Goal: Task Accomplishment & Management: Manage account settings

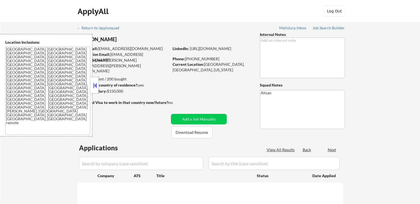
select select ""pending""
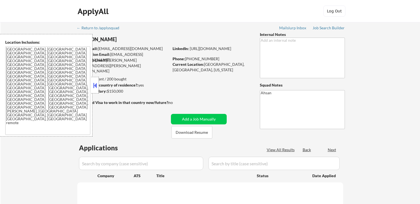
select select ""pending""
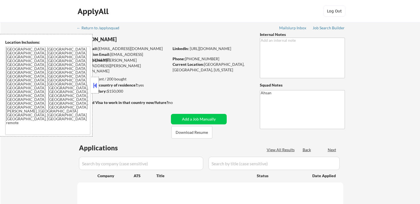
select select ""pending""
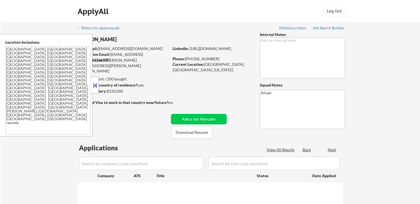
select select ""pending""
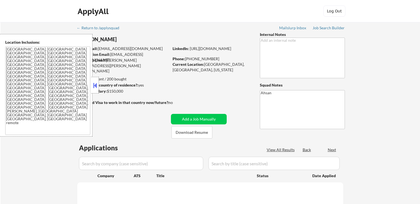
select select ""pending""
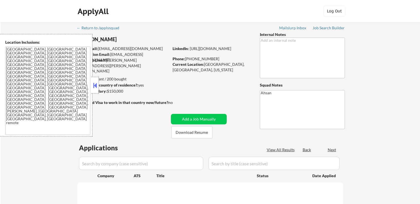
select select ""pending""
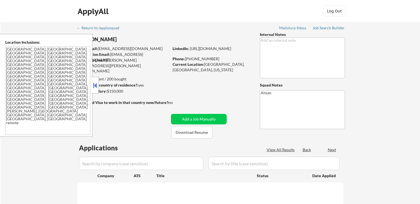
select select ""pending""
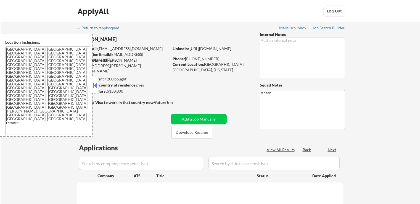
select select ""pending""
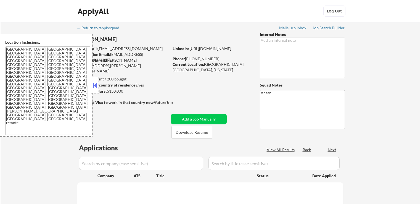
select select ""pending""
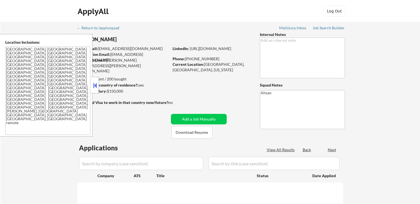
select select ""pending""
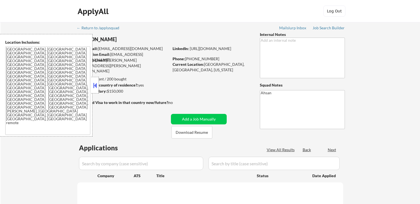
select select ""pending""
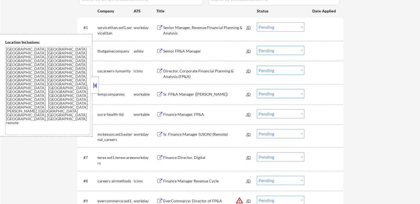
scroll to position [166, 0]
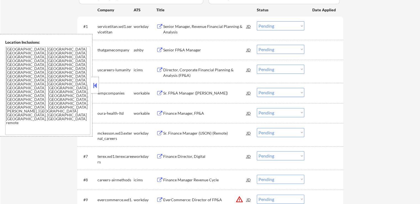
click at [181, 51] on div "Senior FP&A Manager" at bounding box center [204, 50] width 83 height 6
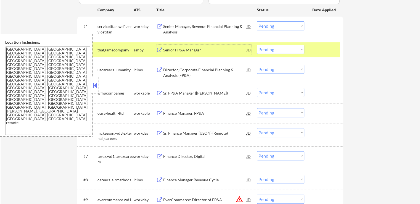
drag, startPoint x: 282, startPoint y: 48, endPoint x: 281, endPoint y: 53, distance: 5.3
click at [282, 48] on select "Choose an option... Pending Applied Excluded (Questions) Excluded (Expired) Exc…" at bounding box center [281, 49] width 48 height 9
click at [257, 45] on select "Choose an option... Pending Applied Excluded (Questions) Excluded (Expired) Exc…" at bounding box center [281, 49] width 48 height 9
select select ""pending""
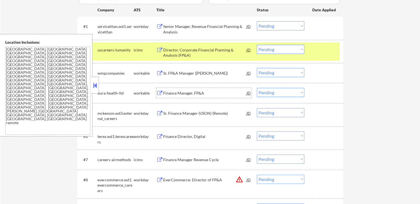
click at [169, 91] on div "Finance Manager, FP&A" at bounding box center [204, 93] width 83 height 6
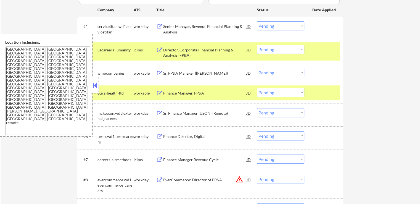
click at [167, 71] on div "Sr. FP&A Manager ([PERSON_NAME])" at bounding box center [204, 73] width 83 height 6
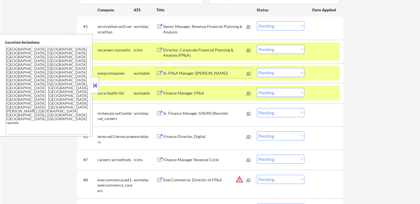
scroll to position [193, 0]
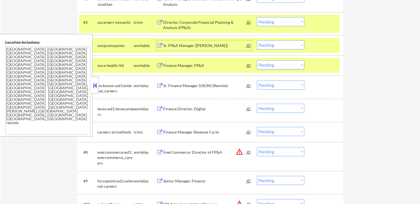
click at [286, 67] on select "Choose an option... Pending Applied Excluded (Questions) Excluded (Expired) Exc…" at bounding box center [281, 64] width 48 height 9
click at [257, 60] on select "Choose an option... Pending Applied Excluded (Questions) Excluded (Expired) Exc…" at bounding box center [281, 64] width 48 height 9
select select ""pending""
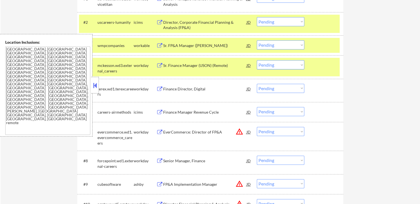
click at [274, 44] on select "Choose an option... Pending Applied Excluded (Questions) Excluded (Expired) Exc…" at bounding box center [281, 44] width 48 height 9
click at [257, 40] on select "Choose an option... Pending Applied Excluded (Questions) Excluded (Expired) Exc…" at bounding box center [281, 44] width 48 height 9
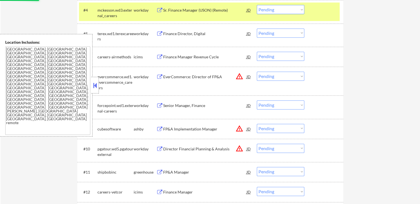
select select ""pending""
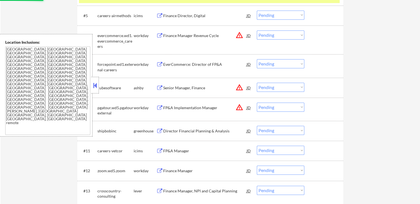
scroll to position [276, 0]
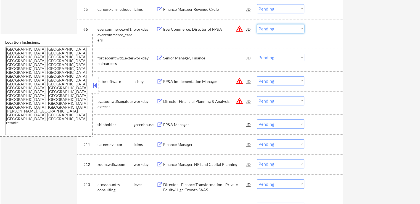
drag, startPoint x: 273, startPoint y: 30, endPoint x: 275, endPoint y: 32, distance: 3.1
click at [274, 30] on select "Choose an option... Pending Applied Excluded (Questions) Excluded (Expired) Exc…" at bounding box center [281, 28] width 48 height 9
click at [178, 31] on div "EverCommerce: Director of FP&A" at bounding box center [204, 30] width 83 height 6
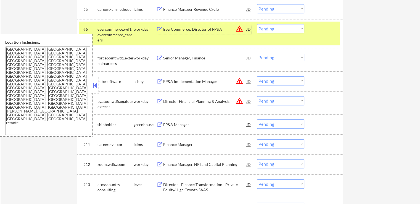
click at [272, 29] on select "Choose an option... Pending Applied Excluded (Questions) Excluded (Expired) Exc…" at bounding box center [281, 28] width 48 height 9
click at [257, 24] on select "Choose an option... Pending Applied Excluded (Questions) Excluded (Expired) Exc…" at bounding box center [281, 28] width 48 height 9
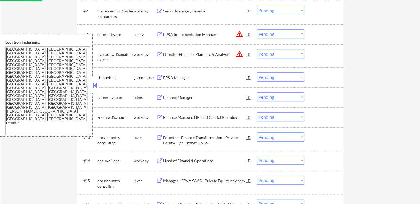
scroll to position [331, 0]
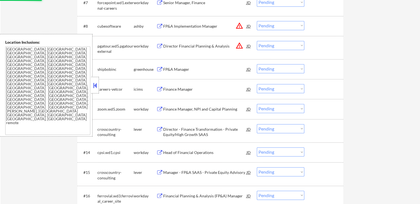
select select ""pending""
click at [170, 21] on div "FP&A Implementation Manager" at bounding box center [204, 26] width 83 height 10
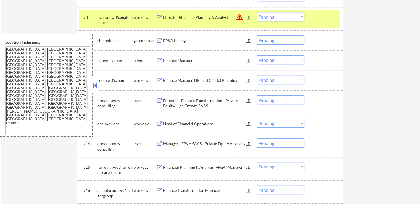
click at [186, 33] on div "#9 shipbobinc greenhouse FP&A Manager JD warning_amber Choose an option... Pend…" at bounding box center [209, 40] width 261 height 15
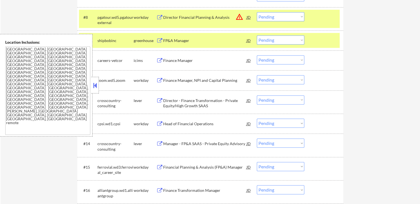
click at [178, 38] on div "FP&A Manager" at bounding box center [204, 40] width 83 height 10
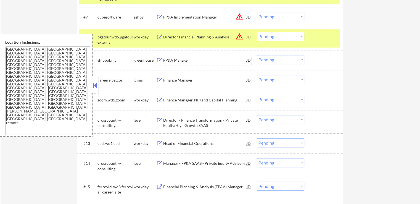
scroll to position [304, 0]
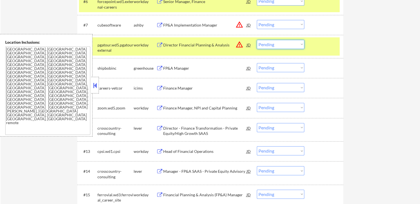
drag, startPoint x: 269, startPoint y: 45, endPoint x: 273, endPoint y: 48, distance: 4.7
click at [269, 45] on select "Choose an option... Pending Applied Excluded (Questions) Excluded (Expired) Exc…" at bounding box center [281, 44] width 48 height 9
click at [257, 40] on select "Choose an option... Pending Applied Excluded (Questions) Excluded (Expired) Exc…" at bounding box center [281, 44] width 48 height 9
click at [193, 27] on div "FP&A Implementation Manager" at bounding box center [204, 25] width 83 height 6
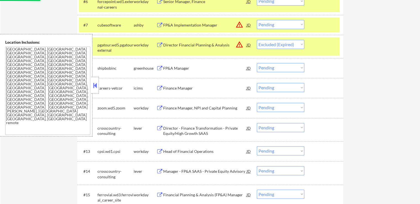
select select ""pending""
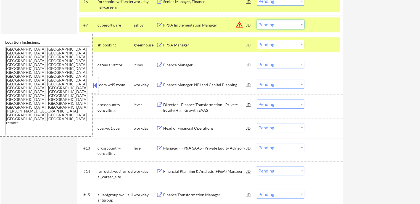
click at [279, 26] on select "Choose an option... Pending Applied Excluded (Questions) Excluded (Expired) Exc…" at bounding box center [281, 24] width 48 height 9
click at [257, 20] on select "Choose an option... Pending Applied Excluded (Questions) Excluded (Expired) Exc…" at bounding box center [281, 24] width 48 height 9
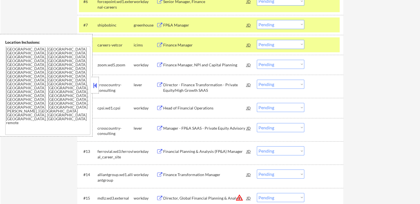
click at [265, 25] on select "Choose an option... Pending Applied Excluded (Questions) Excluded (Expired) Exc…" at bounding box center [281, 24] width 48 height 9
click at [257, 20] on select "Choose an option... Pending Applied Excluded (Questions) Excluded (Expired) Exc…" at bounding box center [281, 24] width 48 height 9
click at [166, 88] on div "Director - Finance Transformation - Private Equity/High Growth SAAS" at bounding box center [204, 87] width 83 height 11
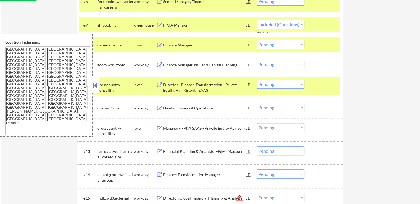
select select ""pending""
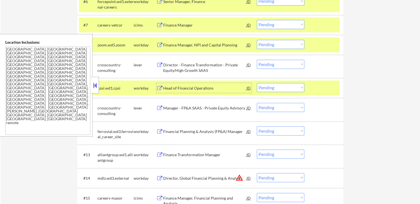
click at [177, 111] on div "Manager - FP&A SAAS - Private Equity Advisory" at bounding box center [204, 108] width 83 height 10
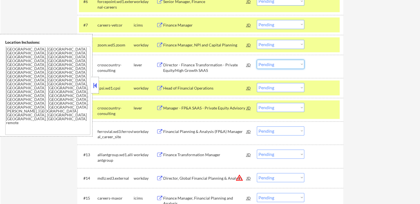
click at [278, 65] on select "Choose an option... Pending Applied Excluded (Questions) Excluded (Expired) Exc…" at bounding box center [281, 64] width 48 height 9
click at [257, 60] on select "Choose an option... Pending Applied Excluded (Questions) Excluded (Expired) Exc…" at bounding box center [281, 64] width 48 height 9
select select ""pending""
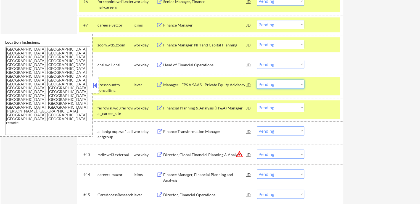
click at [275, 83] on select "Choose an option... Pending Applied Excluded (Questions) Excluded (Expired) Exc…" at bounding box center [281, 84] width 48 height 9
click at [257, 80] on select "Choose an option... Pending Applied Excluded (Questions) Excluded (Expired) Exc…" at bounding box center [281, 84] width 48 height 9
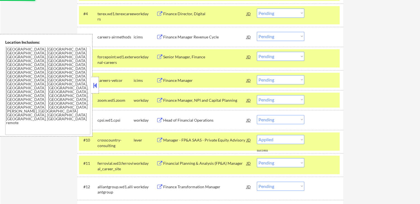
select select ""pending""
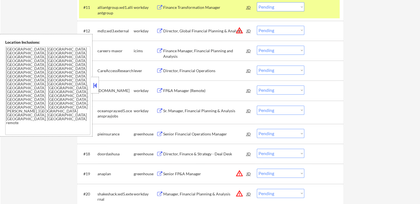
scroll to position [414, 0]
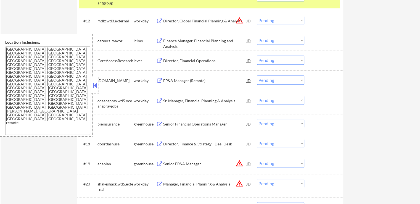
click at [181, 61] on div "Director, Financial Operations" at bounding box center [204, 61] width 83 height 6
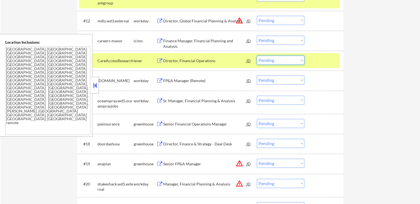
drag, startPoint x: 273, startPoint y: 59, endPoint x: 274, endPoint y: 63, distance: 4.6
click at [273, 59] on select "Choose an option... Pending Applied Excluded (Questions) Excluded (Expired) Exc…" at bounding box center [281, 60] width 48 height 9
click at [257, 56] on select "Choose an option... Pending Applied Excluded (Questions) Excluded (Expired) Exc…" at bounding box center [281, 60] width 48 height 9
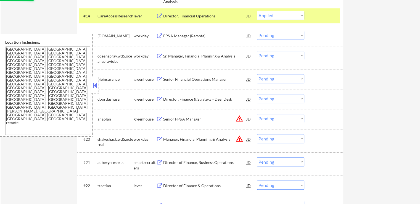
scroll to position [469, 0]
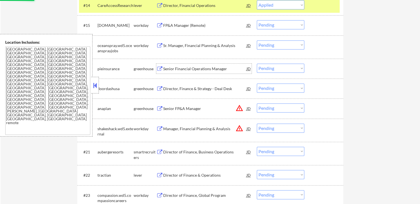
click at [173, 68] on div "Senior Financial Operations Manager" at bounding box center [204, 69] width 83 height 6
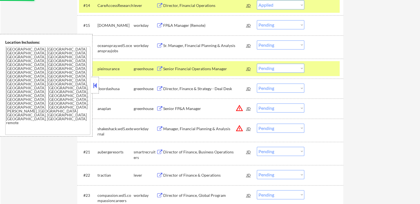
select select ""pending""
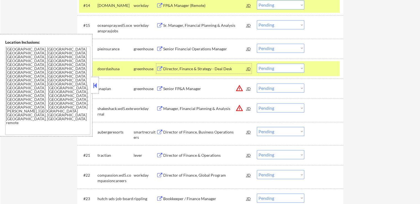
drag, startPoint x: 273, startPoint y: 49, endPoint x: 274, endPoint y: 52, distance: 3.5
click at [273, 49] on select "Choose an option... Pending Applied Excluded (Questions) Excluded (Expired) Exc…" at bounding box center [281, 48] width 48 height 9
click at [257, 44] on select "Choose an option... Pending Applied Excluded (Questions) Excluded (Expired) Exc…" at bounding box center [281, 48] width 48 height 9
click at [186, 69] on div "Director, Finance & Strategy - Deal Desk" at bounding box center [204, 69] width 83 height 6
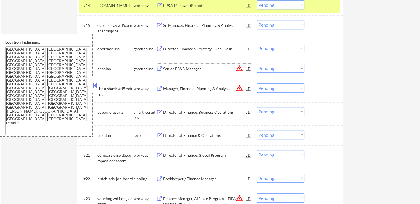
click at [276, 48] on select "Choose an option... Pending Applied Excluded (Questions) Excluded (Expired) Exc…" at bounding box center [281, 48] width 48 height 9
click at [257, 44] on select "Choose an option... Pending Applied Excluded (Questions) Excluded (Expired) Exc…" at bounding box center [281, 48] width 48 height 9
select select ""pending""
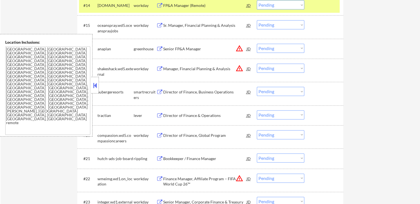
click at [183, 51] on div "Senior FP&A Manager" at bounding box center [204, 49] width 83 height 6
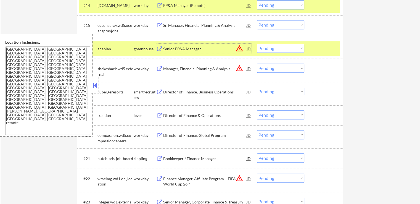
click at [180, 92] on div "Director of Finance, Business Operations" at bounding box center [204, 92] width 83 height 6
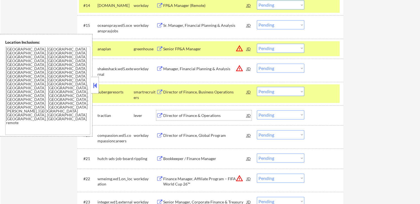
click at [173, 113] on div "Director of Finance & Operations" at bounding box center [204, 116] width 83 height 6
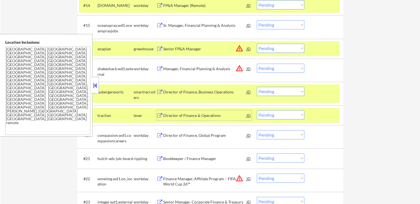
scroll to position [497, 0]
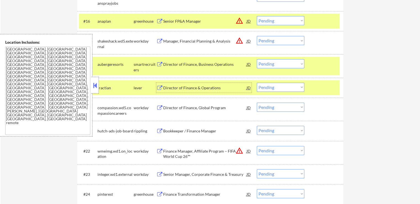
click at [281, 65] on select "Choose an option... Pending Applied Excluded (Questions) Excluded (Expired) Exc…" at bounding box center [281, 63] width 48 height 9
click at [257, 59] on select "Choose an option... Pending Applied Excluded (Questions) Excluded (Expired) Exc…" at bounding box center [281, 63] width 48 height 9
select select ""pending""
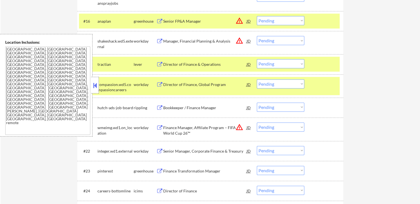
click at [273, 20] on select "Choose an option... Pending Applied Excluded (Questions) Excluded (Expired) Exc…" at bounding box center [281, 20] width 48 height 9
click at [271, 23] on select "Choose an option... Pending Applied Excluded (Questions) Excluded (Expired) Exc…" at bounding box center [281, 20] width 48 height 9
click at [257, 16] on select "Choose an option... Pending Applied Excluded (Questions) Excluded (Expired) Exc…" at bounding box center [281, 20] width 48 height 9
select select ""pending""
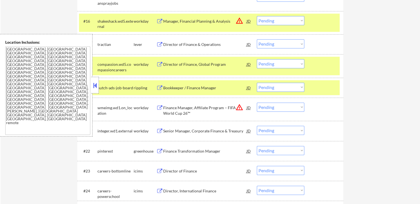
drag, startPoint x: 277, startPoint y: 43, endPoint x: 279, endPoint y: 46, distance: 3.5
click at [278, 44] on select "Choose an option... Pending Applied Excluded (Questions) Excluded (Expired) Exc…" at bounding box center [281, 43] width 48 height 9
click at [257, 39] on select "Choose an option... Pending Applied Excluded (Questions) Excluded (Expired) Exc…" at bounding box center [281, 43] width 48 height 9
select select ""pending""
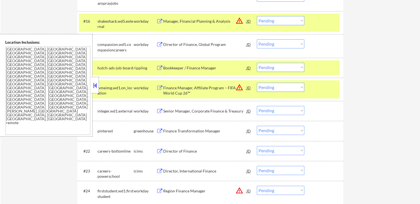
click at [207, 68] on div "Bookkeeper / Finance Manager" at bounding box center [204, 68] width 83 height 6
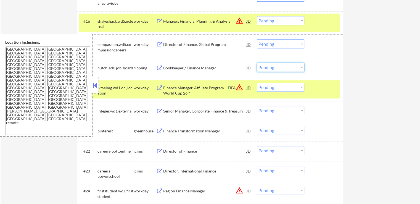
click at [278, 66] on select "Choose an option... Pending Applied Excluded (Questions) Excluded (Expired) Exc…" at bounding box center [281, 67] width 48 height 9
click at [257, 63] on select "Choose an option... Pending Applied Excluded (Questions) Excluded (Expired) Exc…" at bounding box center [281, 67] width 48 height 9
select select ""pending""
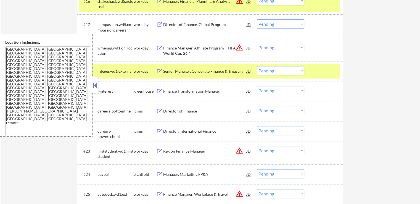
scroll to position [552, 0]
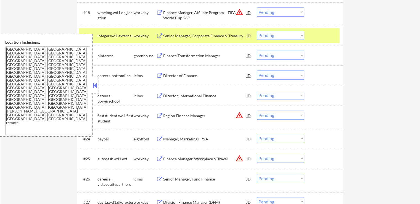
click at [163, 57] on button at bounding box center [159, 55] width 7 height 5
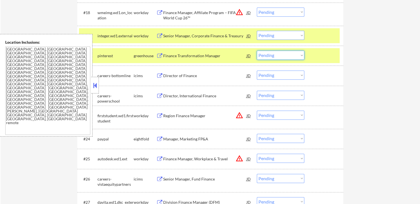
click at [275, 55] on select "Choose an option... Pending Applied Excluded (Questions) Excluded (Expired) Exc…" at bounding box center [281, 55] width 48 height 9
click at [257, 51] on select "Choose an option... Pending Applied Excluded (Questions) Excluded (Expired) Exc…" at bounding box center [281, 55] width 48 height 9
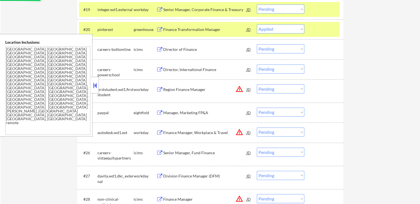
scroll to position [608, 0]
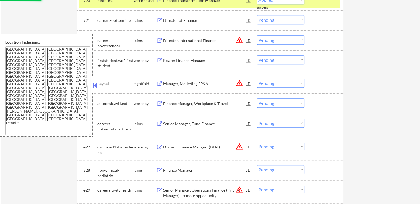
select select ""pending""
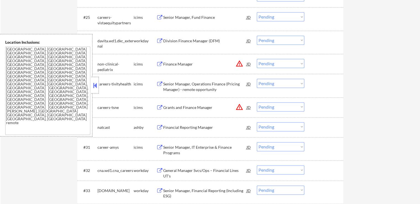
scroll to position [746, 0]
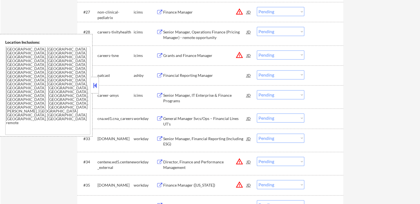
click at [173, 75] on div "Financial Reporting Manager" at bounding box center [204, 76] width 83 height 6
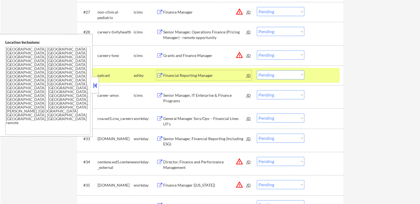
click at [285, 73] on select "Choose an option... Pending Applied Excluded (Questions) Excluded (Expired) Exc…" at bounding box center [281, 74] width 48 height 9
click at [257, 70] on select "Choose an option... Pending Applied Excluded (Questions) Excluded (Expired) Exc…" at bounding box center [281, 74] width 48 height 9
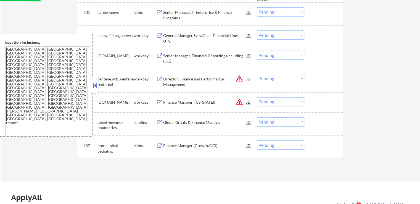
scroll to position [856, 0]
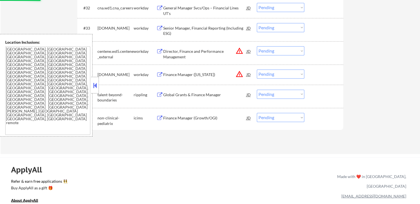
select select ""pending""
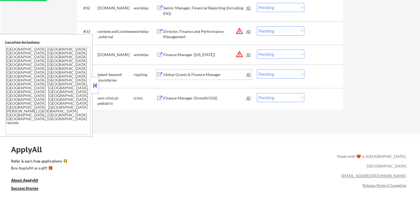
click at [176, 76] on div "Global Grants & Finance Manager" at bounding box center [204, 75] width 83 height 6
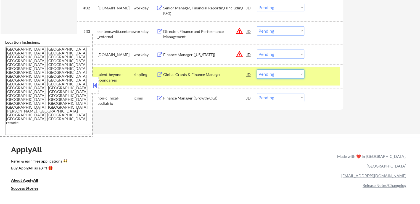
click at [281, 73] on select "Choose an option... Pending Applied Excluded (Questions) Excluded (Expired) Exc…" at bounding box center [281, 73] width 48 height 9
click at [257, 69] on select "Choose an option... Pending Applied Excluded (Questions) Excluded (Expired) Exc…" at bounding box center [281, 73] width 48 height 9
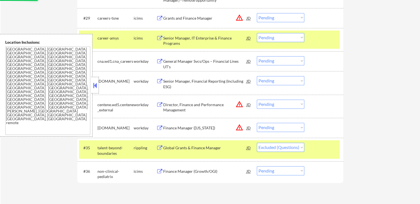
scroll to position [773, 0]
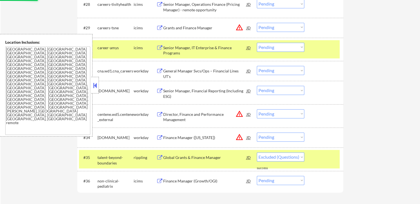
select select ""pending""
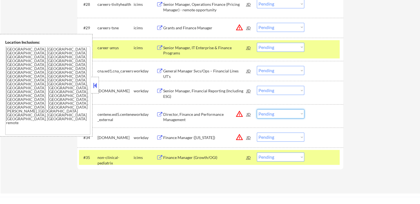
click at [272, 114] on select "Choose an option... Pending Applied Excluded (Questions) Excluded (Expired) Exc…" at bounding box center [281, 113] width 48 height 9
click at [257, 109] on select "Choose an option... Pending Applied Excluded (Questions) Excluded (Expired) Exc…" at bounding box center [281, 113] width 48 height 9
click at [279, 26] on select "Choose an option... Pending Applied Excluded (Questions) Excluded (Expired) Exc…" at bounding box center [281, 27] width 48 height 9
select select ""pending""
click at [257, 23] on select "Choose an option... Pending Applied Excluded (Questions) Excluded (Expired) Exc…" at bounding box center [281, 27] width 48 height 9
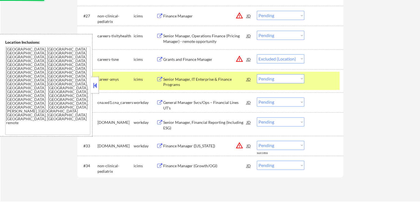
scroll to position [718, 0]
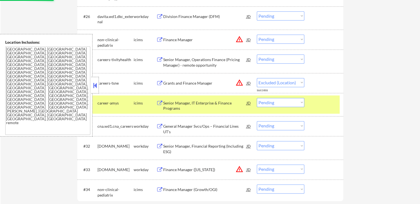
select select ""pending""
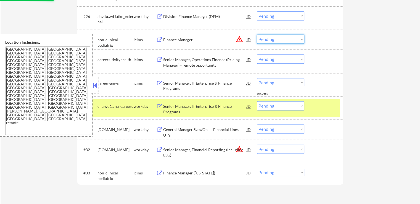
click at [281, 39] on select "Choose an option... Pending Applied Excluded (Questions) Excluded (Expired) Exc…" at bounding box center [281, 39] width 48 height 9
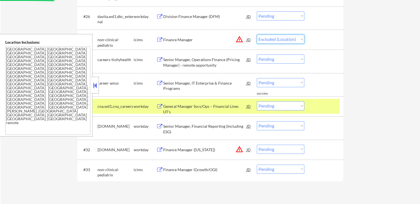
click at [257, 35] on select "Choose an option... Pending Applied Excluded (Questions) Excluded (Expired) Exc…" at bounding box center [281, 39] width 48 height 9
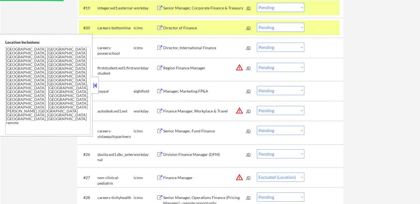
scroll to position [580, 0]
select select ""pending""
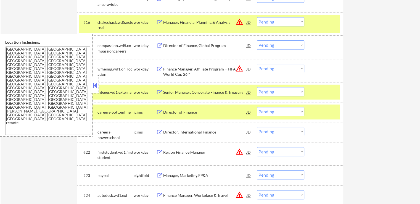
scroll to position [497, 0]
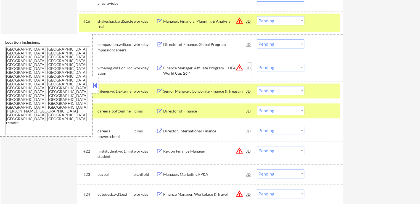
click at [248, 67] on div "JD" at bounding box center [249, 68] width 6 height 10
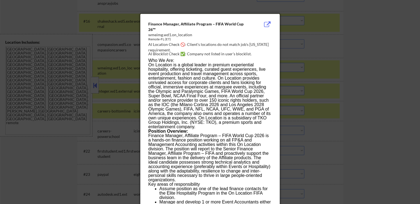
click at [379, 64] on div at bounding box center [210, 102] width 420 height 204
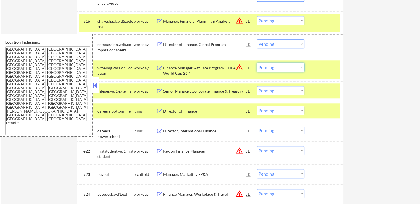
drag, startPoint x: 277, startPoint y: 69, endPoint x: 279, endPoint y: 71, distance: 3.0
click at [277, 69] on select "Choose an option... Pending Applied Excluded (Questions) Excluded (Expired) Exc…" at bounding box center [281, 67] width 48 height 9
click at [257, 63] on select "Choose an option... Pending Applied Excluded (Questions) Excluded (Expired) Exc…" at bounding box center [281, 67] width 48 height 9
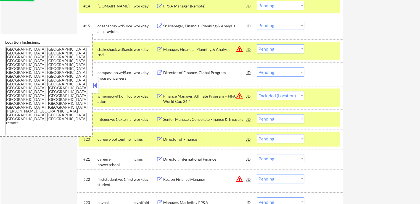
scroll to position [442, 0]
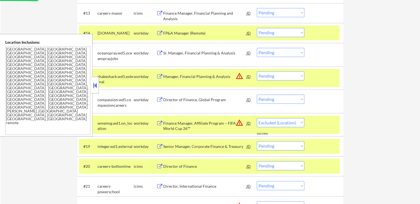
select select ""pending""
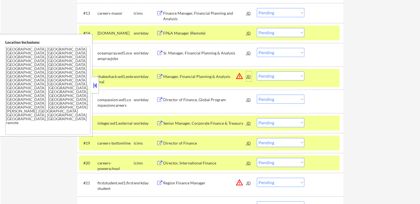
click at [247, 75] on div "JD" at bounding box center [249, 76] width 6 height 10
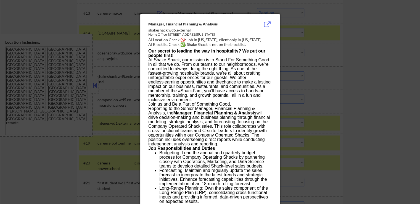
click at [371, 80] on div at bounding box center [210, 102] width 420 height 204
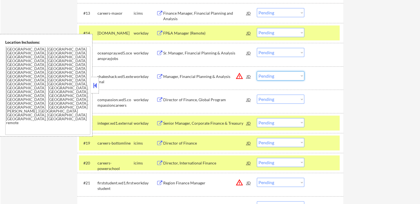
drag, startPoint x: 279, startPoint y: 76, endPoint x: 281, endPoint y: 80, distance: 3.8
click at [280, 76] on select "Choose an option... Pending Applied Excluded (Questions) Excluded (Expired) Exc…" at bounding box center [281, 75] width 48 height 9
click at [257, 71] on select "Choose an option... Pending Applied Excluded (Questions) Excluded (Expired) Exc…" at bounding box center [281, 75] width 48 height 9
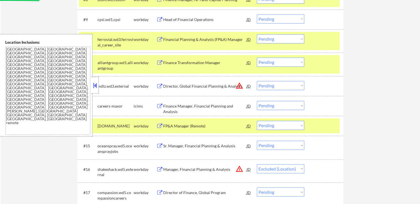
scroll to position [359, 0]
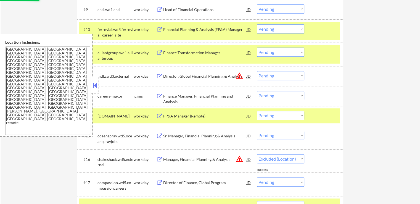
select select ""pending""
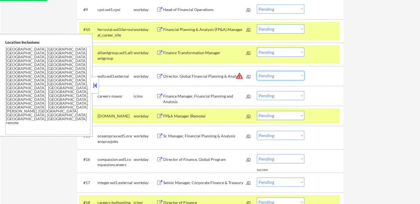
click at [276, 77] on select "Choose an option... Pending Applied Excluded (Questions) Excluded (Expired) Exc…" at bounding box center [281, 75] width 48 height 9
click at [257, 71] on select "Choose an option... Pending Applied Excluded (Questions) Excluded (Expired) Exc…" at bounding box center [281, 75] width 48 height 9
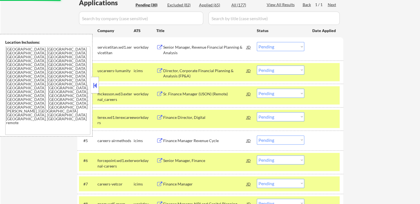
select select ""pending""
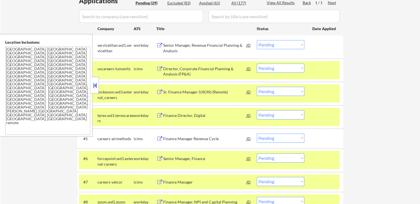
scroll to position [138, 0]
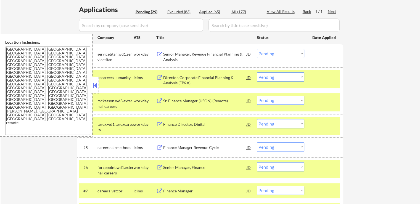
click at [172, 56] on div "Senior Manager, Revenue Financial Planning & Analysis" at bounding box center [204, 56] width 83 height 11
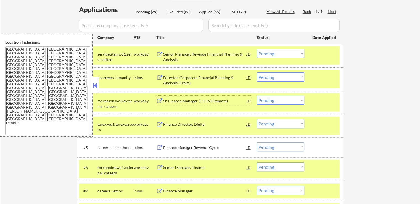
click at [167, 99] on div "Sr. Finance Manager (USON) (Remote)" at bounding box center [204, 101] width 83 height 6
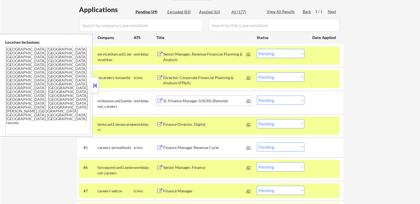
click at [170, 125] on div "Finance Director, Digital" at bounding box center [204, 125] width 83 height 6
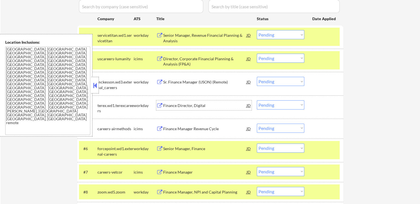
scroll to position [166, 0]
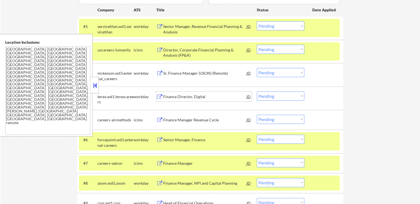
click at [96, 81] on button at bounding box center [95, 85] width 6 height 8
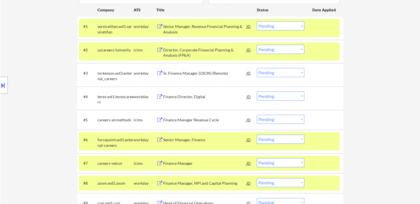
click at [289, 72] on select "Choose an option... Pending Applied Excluded (Questions) Excluded (Expired) Exc…" at bounding box center [281, 72] width 48 height 9
click at [257, 68] on select "Choose an option... Pending Applied Excluded (Questions) Excluded (Expired) Exc…" at bounding box center [281, 72] width 48 height 9
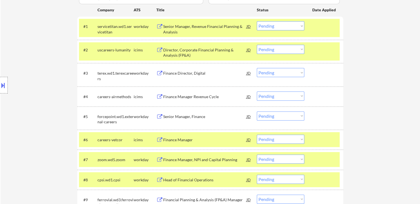
click at [270, 73] on select "Choose an option... Pending Applied Excluded (Questions) Excluded (Expired) Exc…" at bounding box center [281, 72] width 48 height 9
click at [257, 68] on select "Choose an option... Pending Applied Excluded (Questions) Excluded (Expired) Exc…" at bounding box center [281, 72] width 48 height 9
select select ""pending""
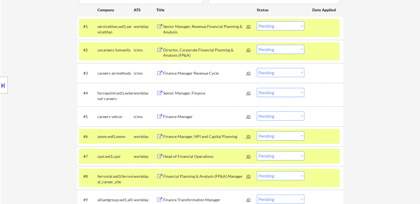
click at [273, 26] on select "Choose an option... Pending Applied Excluded (Questions) Excluded (Expired) Exc…" at bounding box center [281, 25] width 48 height 9
click at [257, 21] on select "Choose an option... Pending Applied Excluded (Questions) Excluded (Expired) Exc…" at bounding box center [281, 25] width 48 height 9
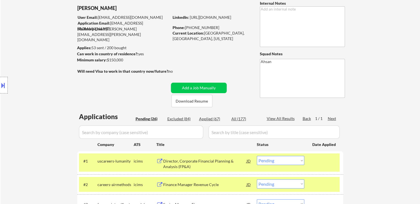
scroll to position [55, 0]
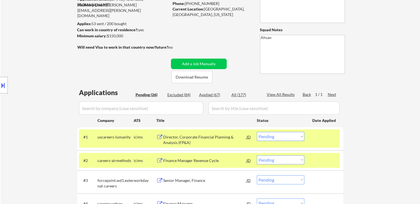
click at [218, 95] on div "Applied (67)" at bounding box center [213, 95] width 28 height 6
select select ""applied""
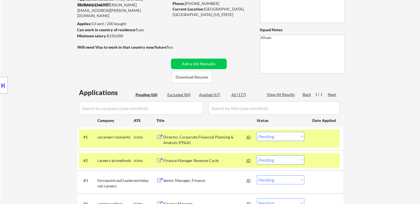
select select ""applied""
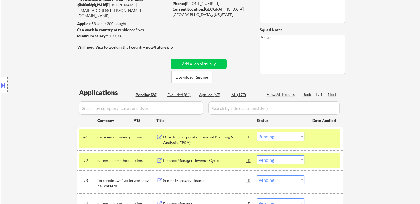
select select ""applied""
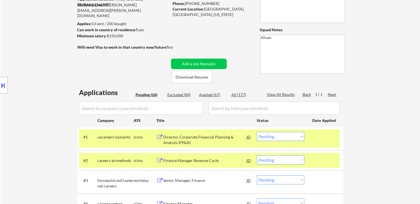
select select ""applied""
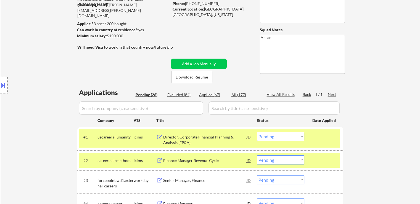
select select ""applied""
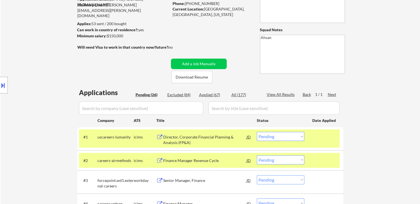
select select ""applied""
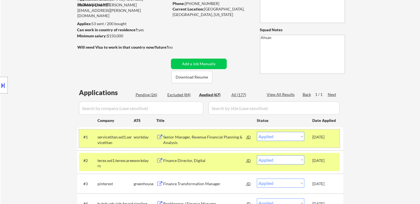
drag, startPoint x: 312, startPoint y: 136, endPoint x: 332, endPoint y: 138, distance: 20.8
click at [332, 138] on div "#1 servicetitan.wd1.servicetitan workday Senior Manager, Revenue Financial Plan…" at bounding box center [209, 138] width 261 height 18
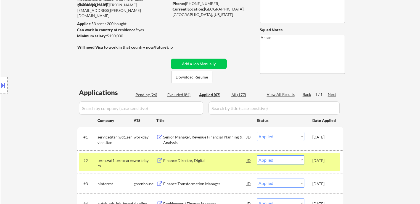
copy div "[DATE]"
click at [151, 95] on div "Pending (26)" at bounding box center [150, 95] width 28 height 6
select select ""pending""
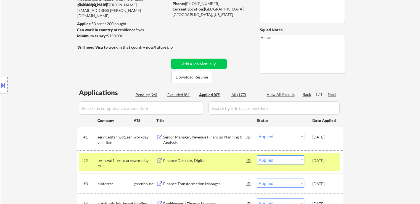
select select ""pending""
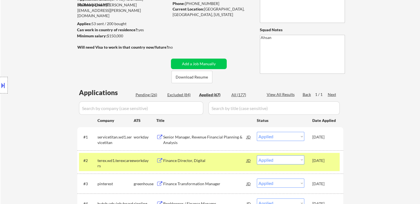
select select ""pending""
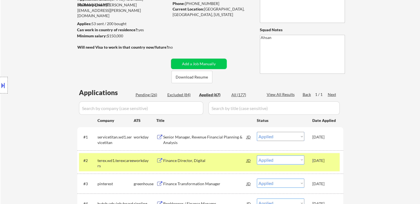
select select ""pending""
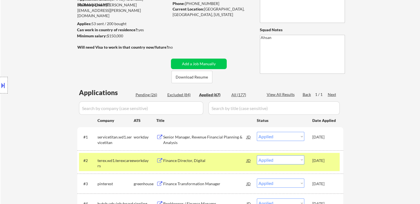
select select ""pending""
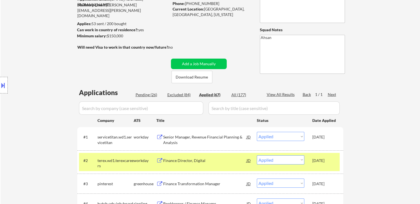
select select ""pending""
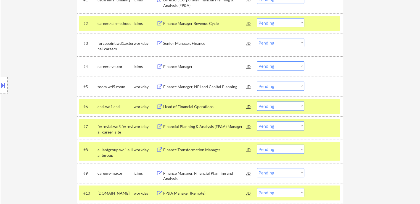
scroll to position [193, 0]
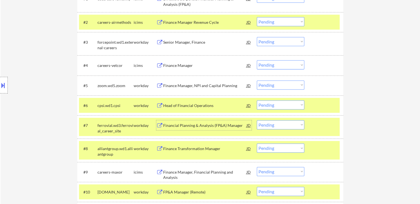
click at [166, 125] on div "Financial Planning & Analysis (FP&A) Manager" at bounding box center [204, 126] width 83 height 6
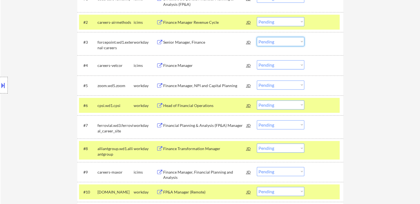
drag, startPoint x: 279, startPoint y: 42, endPoint x: 281, endPoint y: 45, distance: 3.8
click at [280, 42] on select "Choose an option... Pending Applied Excluded (Questions) Excluded (Expired) Exc…" at bounding box center [281, 41] width 48 height 9
click at [257, 37] on select "Choose an option... Pending Applied Excluded (Questions) Excluded (Expired) Exc…" at bounding box center [281, 41] width 48 height 9
select select ""pending""
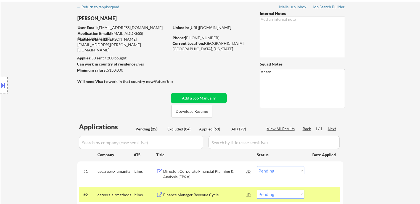
scroll to position [55, 0]
